Goal: Task Accomplishment & Management: Manage account settings

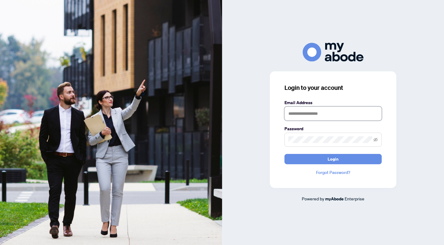
type input "**********"
click at [333, 159] on button "Login" at bounding box center [333, 159] width 97 height 10
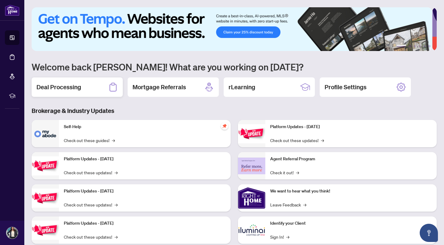
click at [80, 92] on div "Deal Processing" at bounding box center [77, 87] width 91 height 19
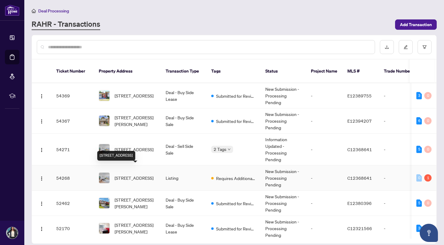
click at [125, 175] on span "[STREET_ADDRESS]" at bounding box center [134, 178] width 39 height 7
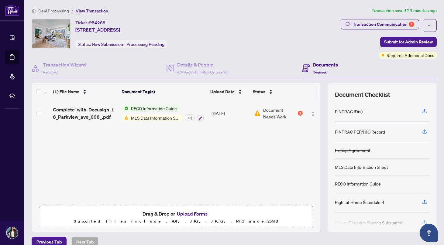
click at [138, 119] on span "MLS Data Information Sheet" at bounding box center [156, 118] width 54 height 7
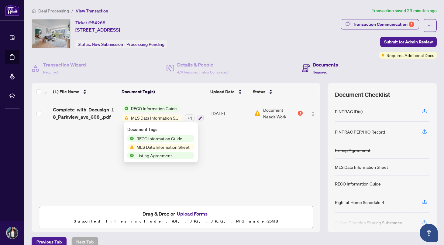
click at [280, 112] on span "Document Needs Work" at bounding box center [279, 113] width 33 height 13
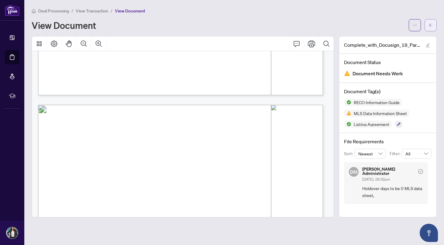
click at [430, 24] on icon "arrow-left" at bounding box center [431, 25] width 4 height 4
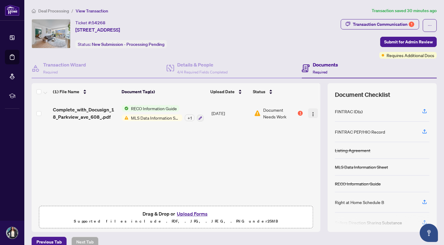
click at [311, 114] on img "button" at bounding box center [313, 114] width 5 height 5
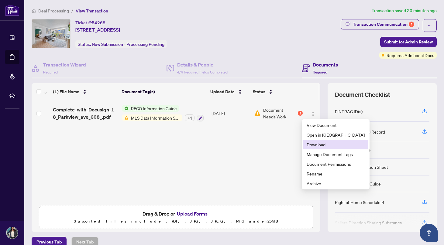
click at [316, 144] on span "Download" at bounding box center [336, 144] width 58 height 7
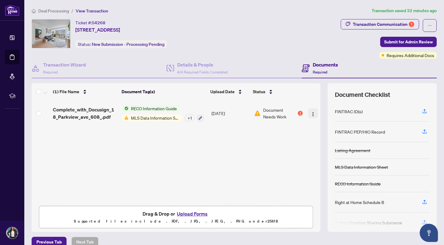
click at [311, 113] on img "button" at bounding box center [313, 114] width 5 height 5
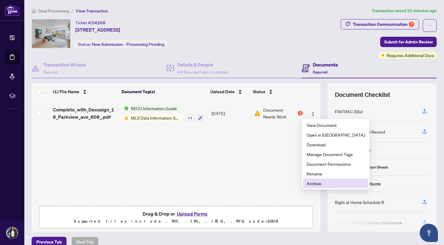
click at [318, 184] on span "Archive" at bounding box center [336, 183] width 58 height 7
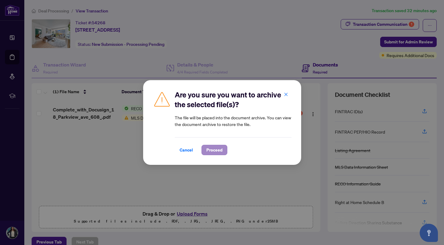
click at [216, 152] on span "Proceed" at bounding box center [215, 150] width 16 height 10
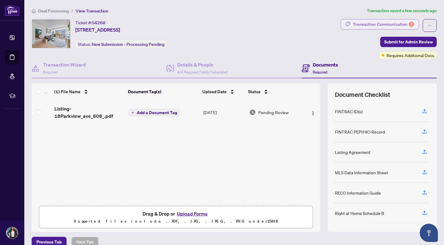
click at [376, 23] on div "Transaction Communication 1" at bounding box center [383, 24] width 61 height 10
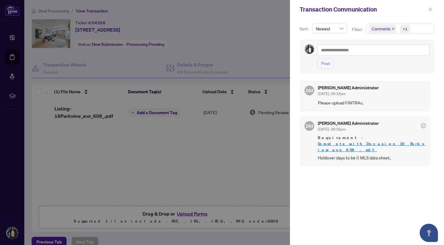
click at [430, 10] on icon "close" at bounding box center [431, 9] width 4 height 4
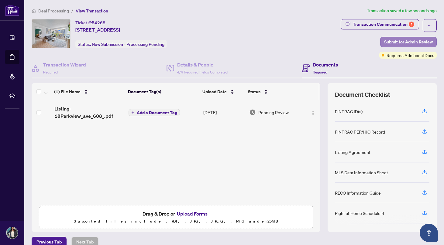
click at [396, 43] on span "Submit for Admin Review" at bounding box center [408, 42] width 49 height 10
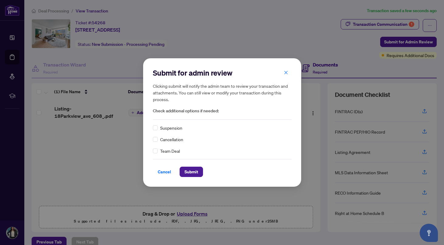
drag, startPoint x: 196, startPoint y: 172, endPoint x: 208, endPoint y: 121, distance: 52.5
click at [208, 121] on div "Submit for admin review Clicking submit will notify the admin team to review yo…" at bounding box center [222, 122] width 139 height 109
click at [285, 73] on icon "close" at bounding box center [286, 73] width 4 height 4
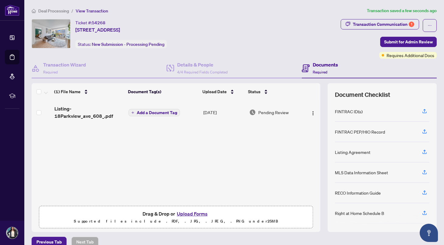
click at [277, 50] on div "Ticket #: 54268 608-18 Parkview Ave, Toronto, Ontario M2N 7H7, Canada Status: N…" at bounding box center [184, 39] width 309 height 40
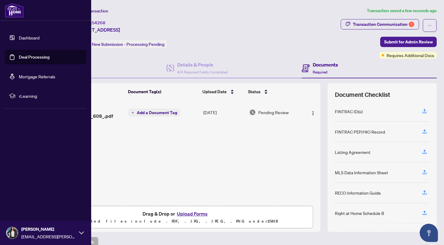
click at [19, 37] on link "Dashboard" at bounding box center [29, 37] width 21 height 5
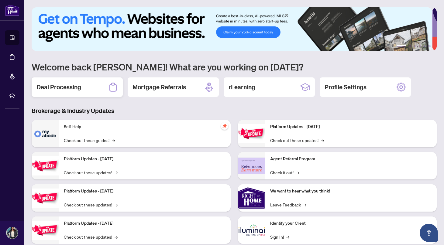
click at [102, 87] on div "Deal Processing" at bounding box center [77, 87] width 91 height 19
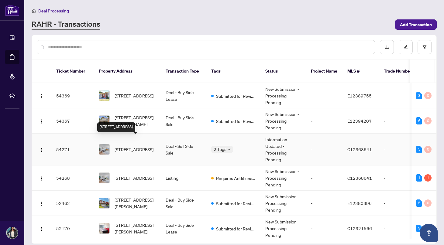
click at [126, 146] on span "[STREET_ADDRESS]" at bounding box center [134, 149] width 39 height 7
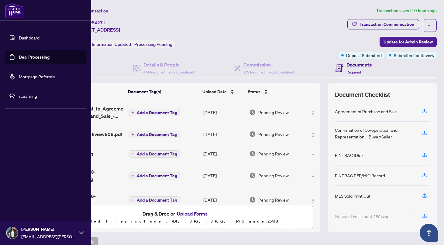
click at [19, 37] on link "Dashboard" at bounding box center [29, 37] width 21 height 5
